Goal: Navigation & Orientation: Find specific page/section

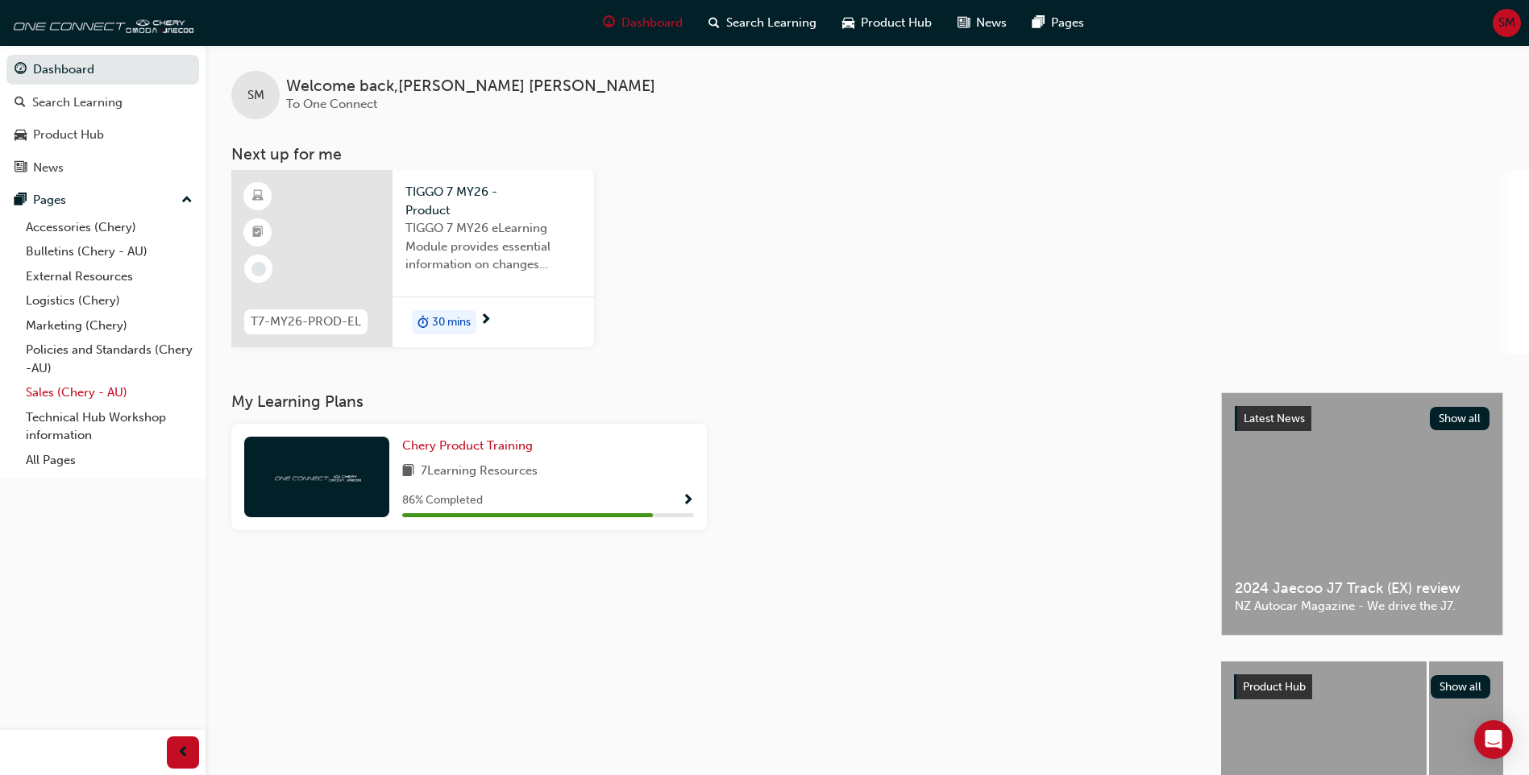
click at [89, 390] on link "Sales (Chery - AU)" at bounding box center [109, 392] width 180 height 25
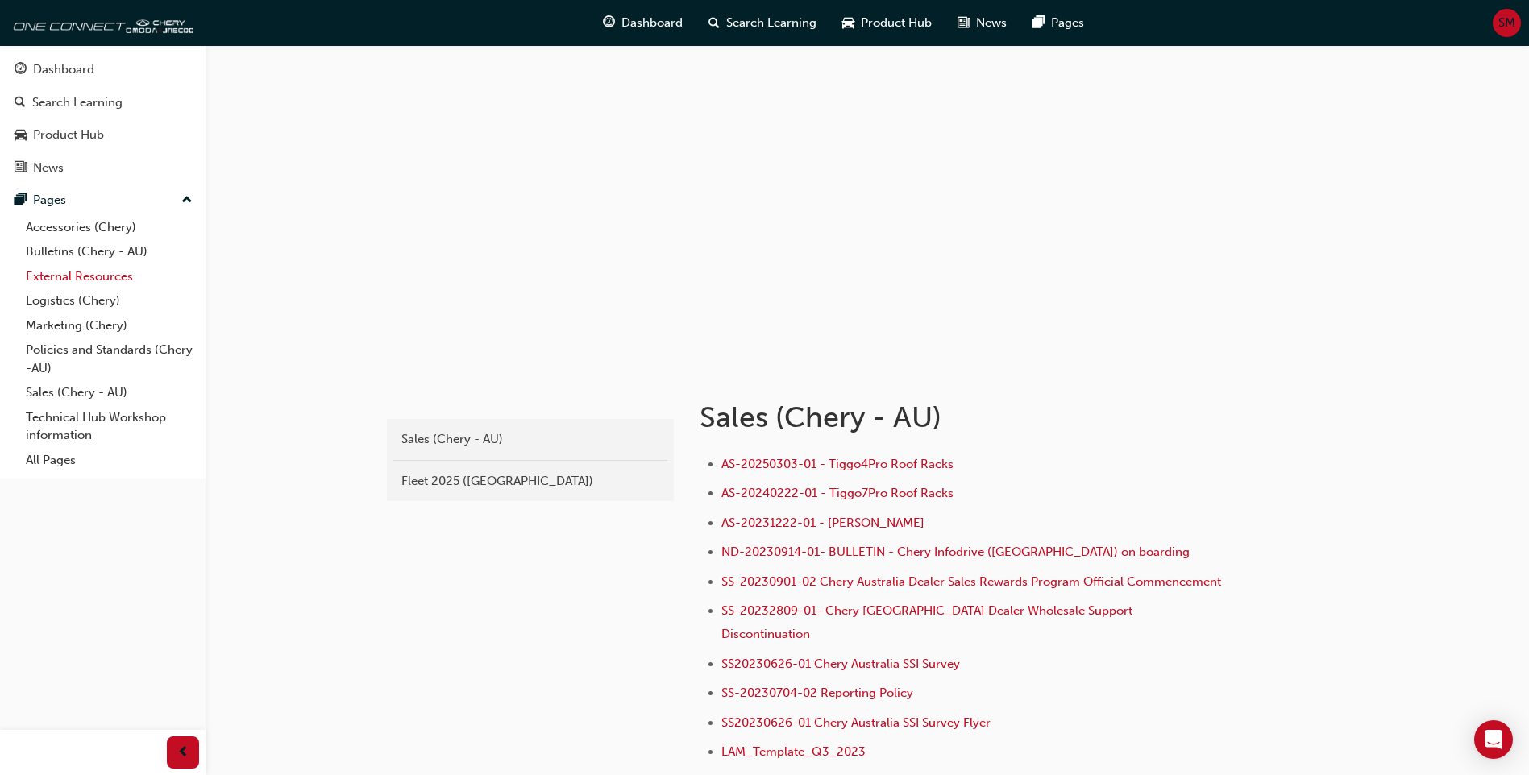
click at [108, 277] on link "External Resources" at bounding box center [109, 276] width 180 height 25
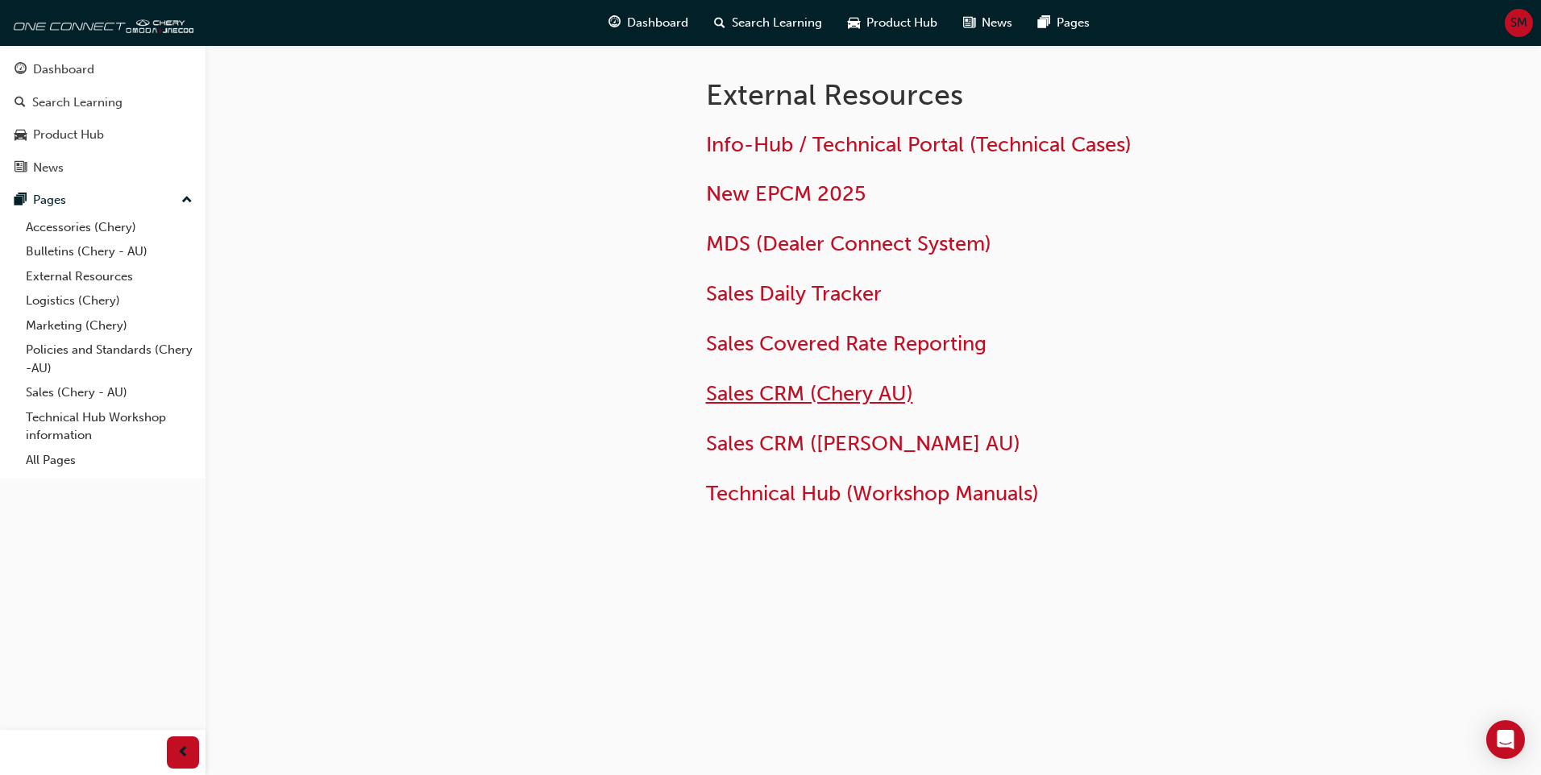
click at [860, 399] on span "Sales CRM (Chery AU)" at bounding box center [809, 393] width 207 height 25
